Goal: Use online tool/utility: Utilize a website feature to perform a specific function

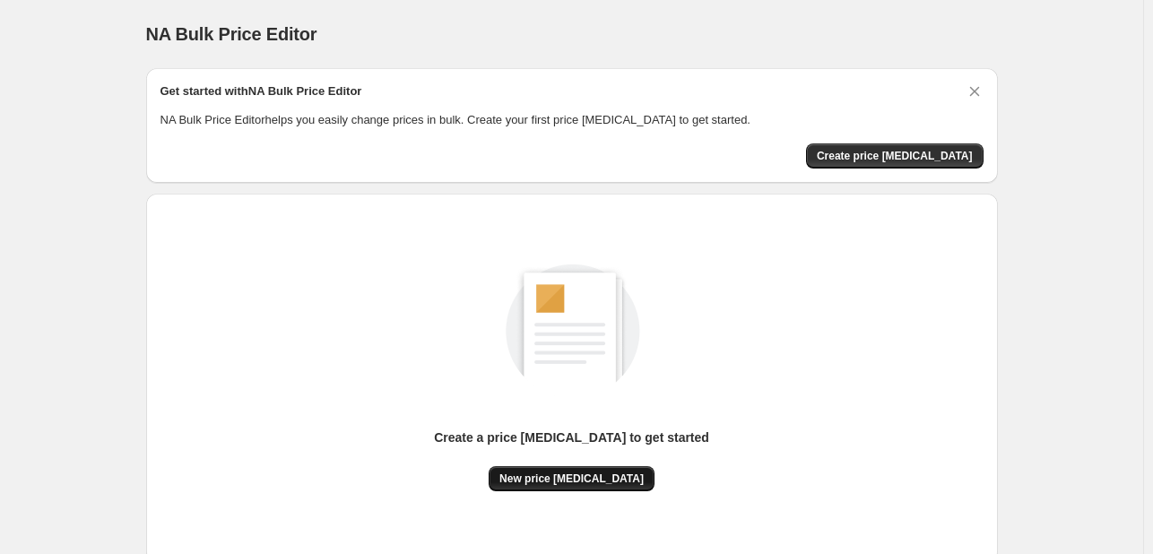
click at [582, 469] on button "New price [MEDICAL_DATA]" at bounding box center [572, 478] width 166 height 25
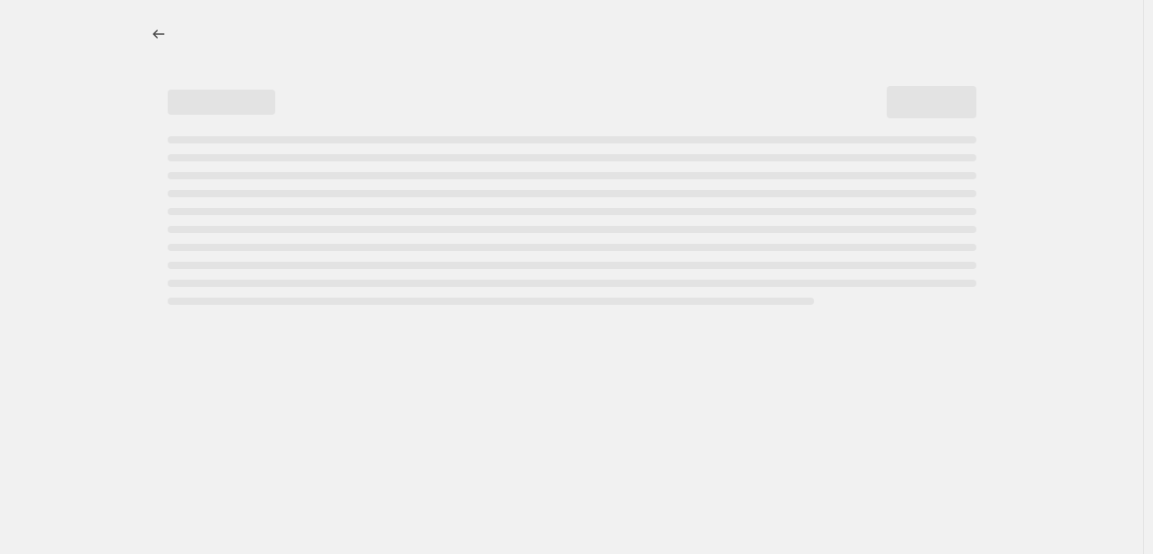
select select "percentage"
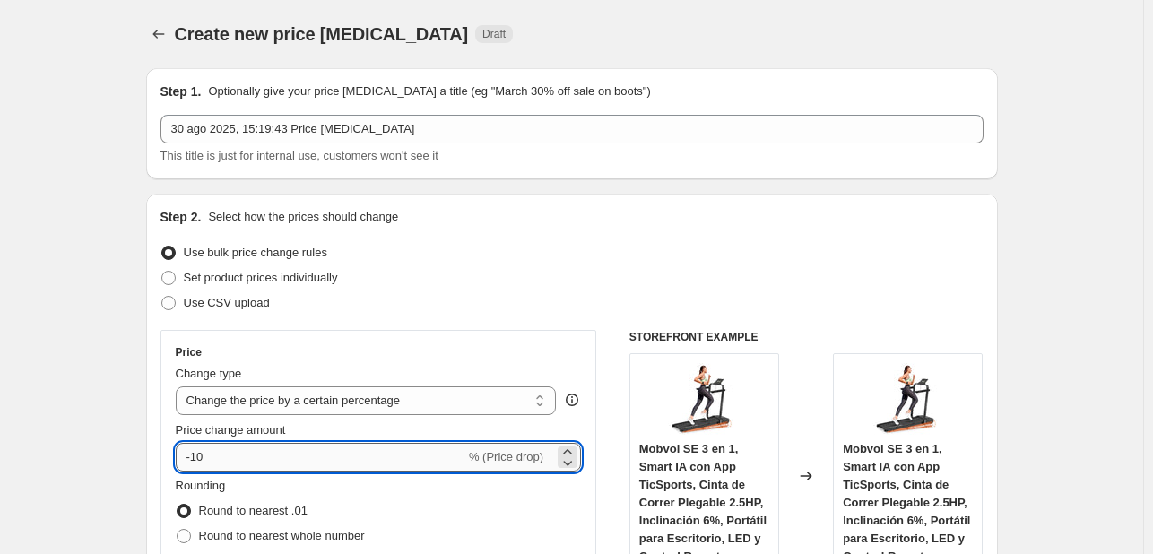
click at [308, 449] on input "-10" at bounding box center [321, 457] width 290 height 29
type input "-1"
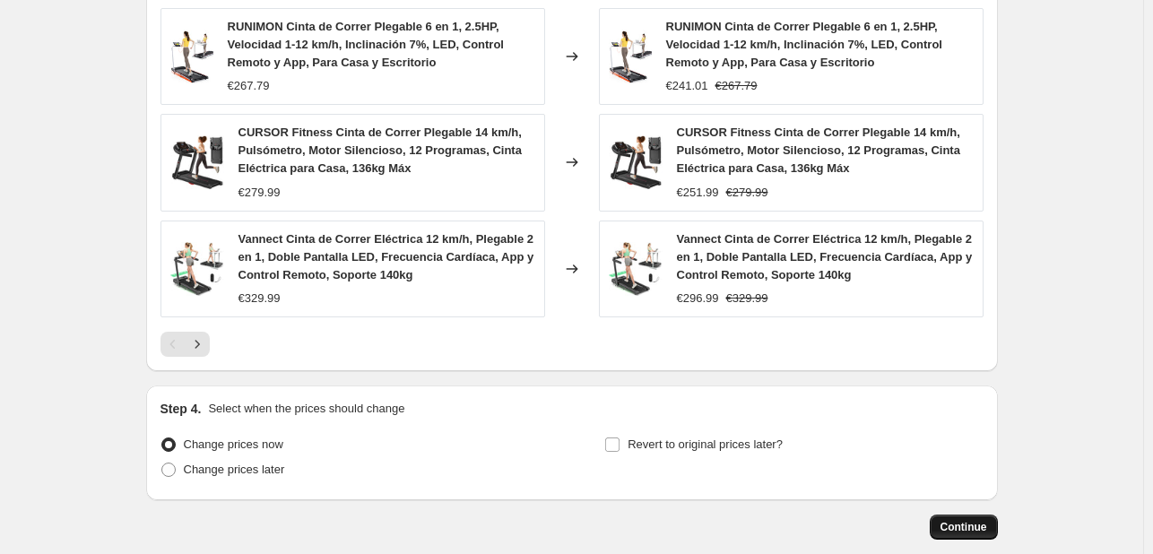
scroll to position [1356, 0]
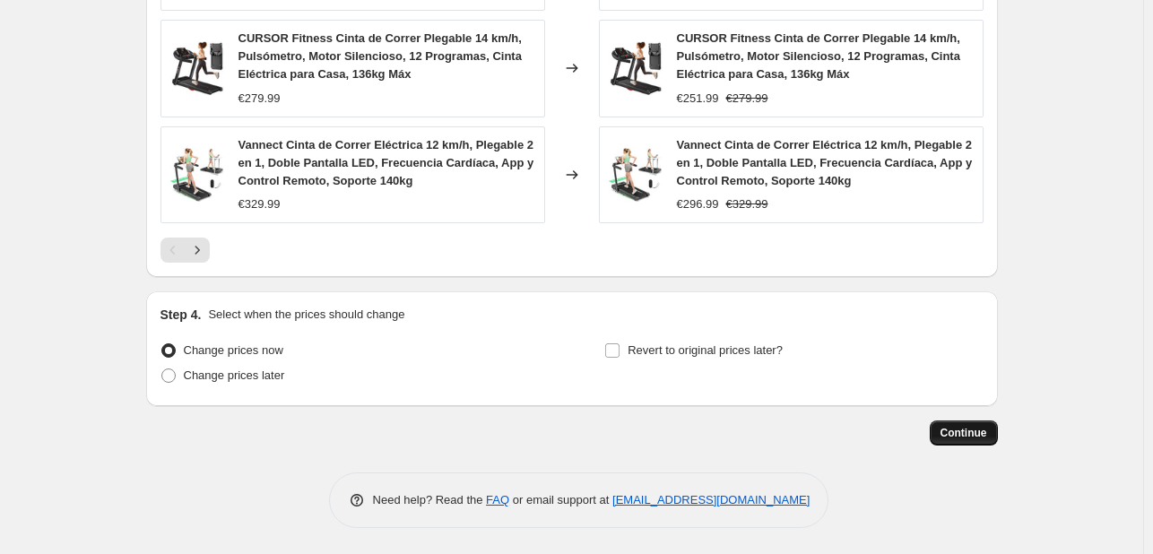
type input "-27"
click at [961, 421] on button "Continue" at bounding box center [964, 433] width 68 height 25
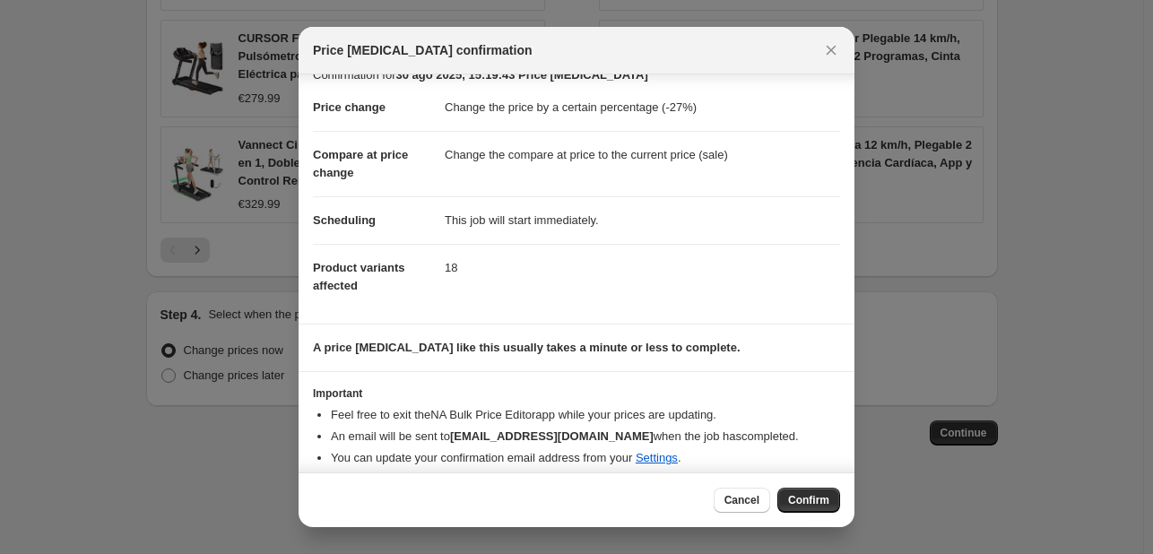
scroll to position [34, 0]
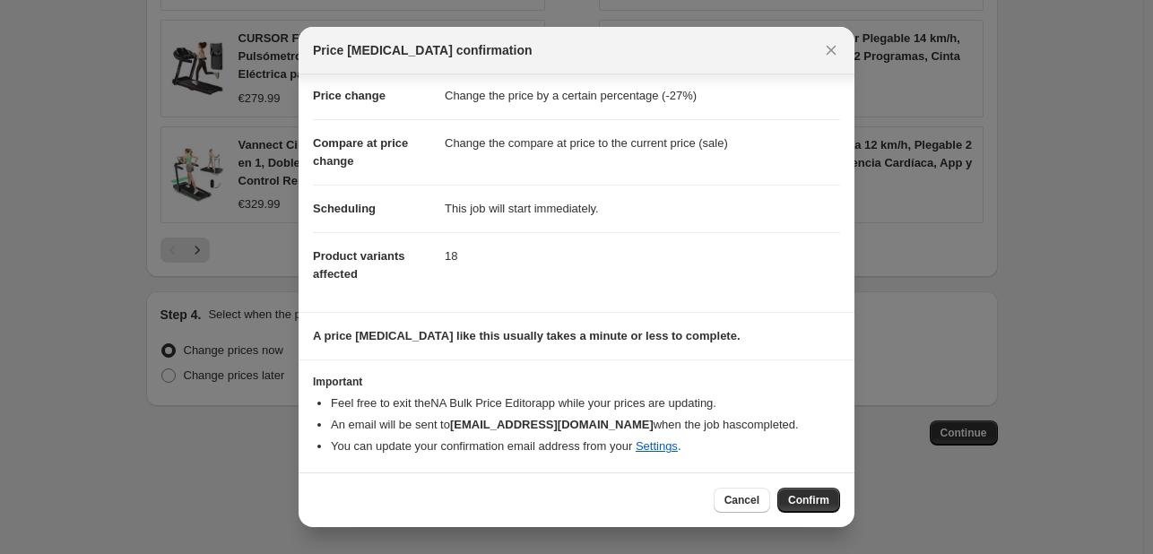
click at [802, 499] on span "Confirm" at bounding box center [808, 500] width 41 height 14
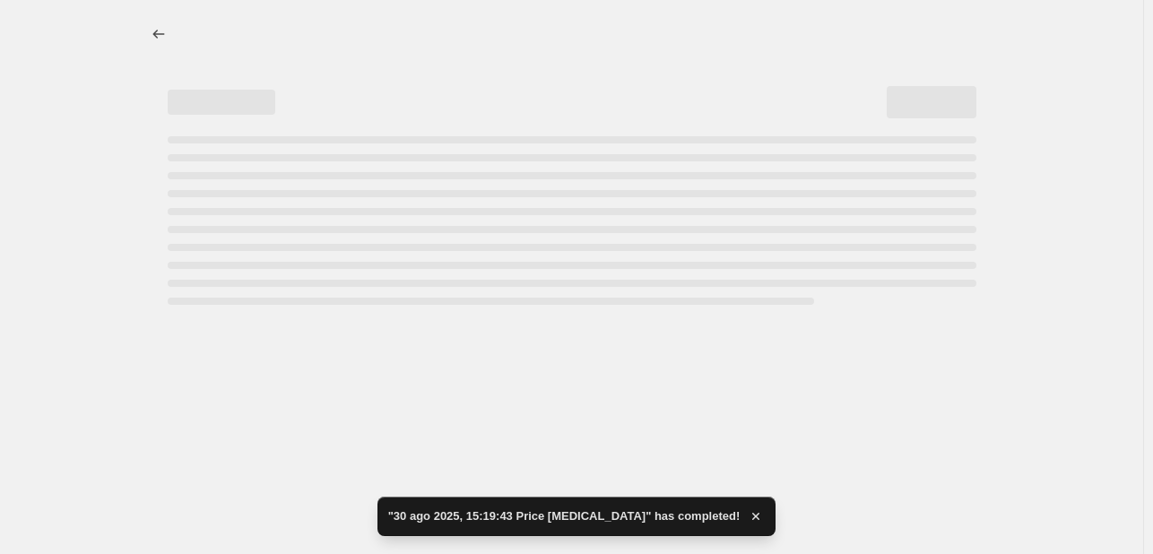
select select "percentage"
